Goal: Information Seeking & Learning: Understand process/instructions

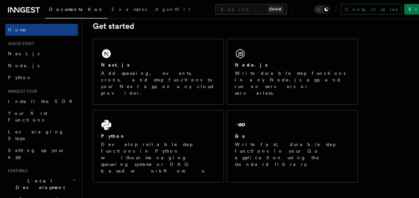
scroll to position [99, 0]
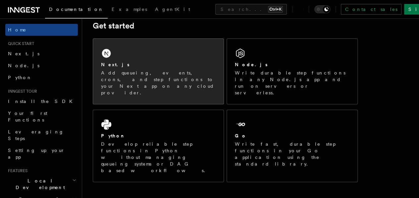
click at [146, 86] on p "Add queueing, events, crons, and step functions to your Next app on any cloud p…" at bounding box center [158, 83] width 115 height 26
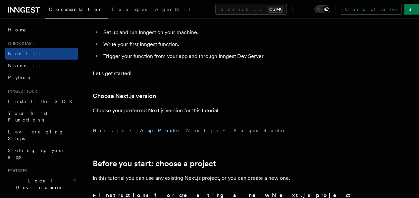
scroll to position [103, 0]
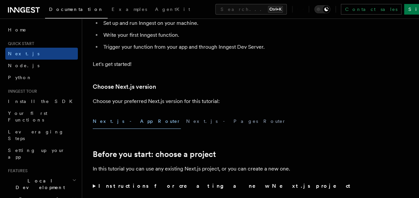
click at [244, 69] on p "Let's get started!" at bounding box center [225, 64] width 265 height 9
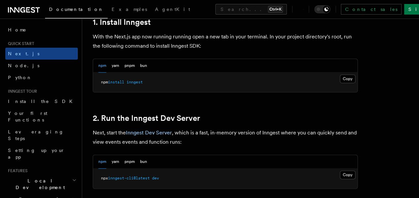
scroll to position [378, 0]
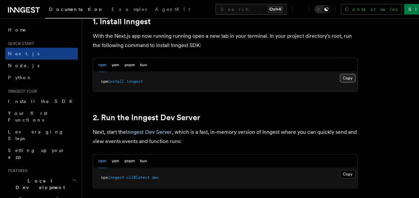
click at [340, 82] on button "Copy Copied" at bounding box center [348, 78] width 16 height 9
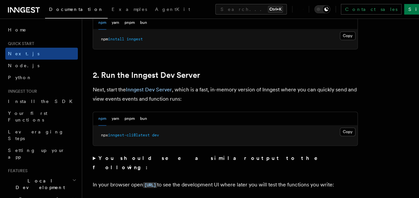
scroll to position [421, 0]
click at [340, 136] on button "Copy Copied" at bounding box center [348, 131] width 16 height 9
click at [157, 183] on code "http://localhost:8288" at bounding box center [150, 185] width 14 height 6
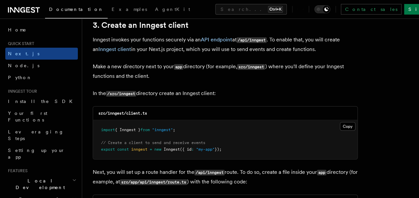
scroll to position [788, 0]
click at [340, 122] on button "Copy Copied" at bounding box center [348, 126] width 16 height 9
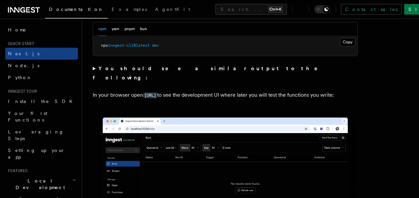
scroll to position [510, 0]
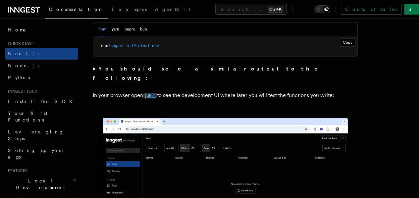
click at [157, 94] on code "http://localhost:8288" at bounding box center [150, 96] width 14 height 6
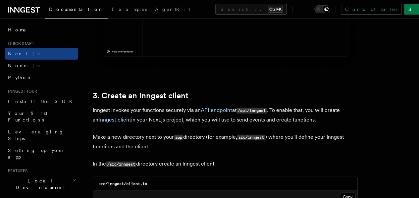
scroll to position [801, 0]
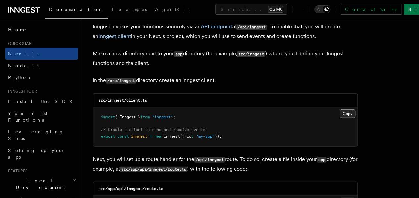
click at [340, 109] on button "Copy Copied" at bounding box center [348, 113] width 16 height 9
click at [269, 79] on p "In the /src/inngest directory create an Inngest client:" at bounding box center [225, 81] width 265 height 10
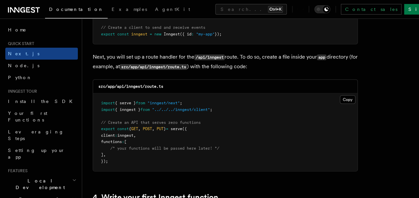
scroll to position [903, 0]
click at [340, 95] on button "Copy Copied" at bounding box center [348, 99] width 16 height 9
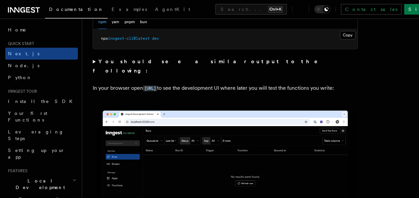
scroll to position [517, 0]
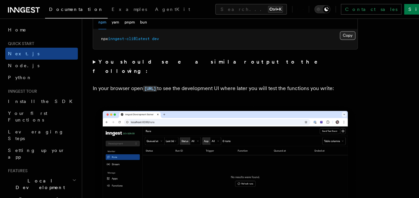
click at [340, 40] on button "Copy Copied" at bounding box center [348, 35] width 16 height 9
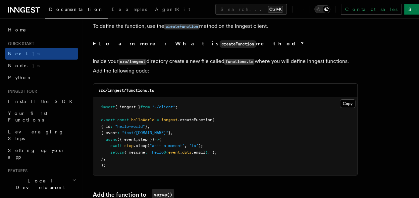
scroll to position [1145, 0]
click at [340, 99] on button "Copy Copied" at bounding box center [348, 103] width 16 height 9
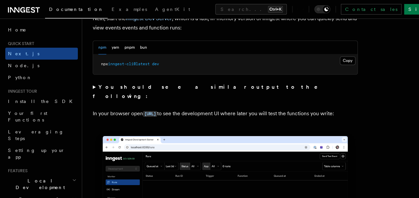
scroll to position [493, 0]
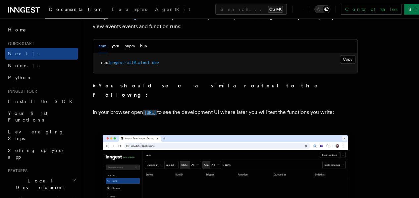
click at [157, 110] on code "http://localhost:8288" at bounding box center [150, 113] width 14 height 6
